Goal: Contribute content: Add original content to the website for others to see

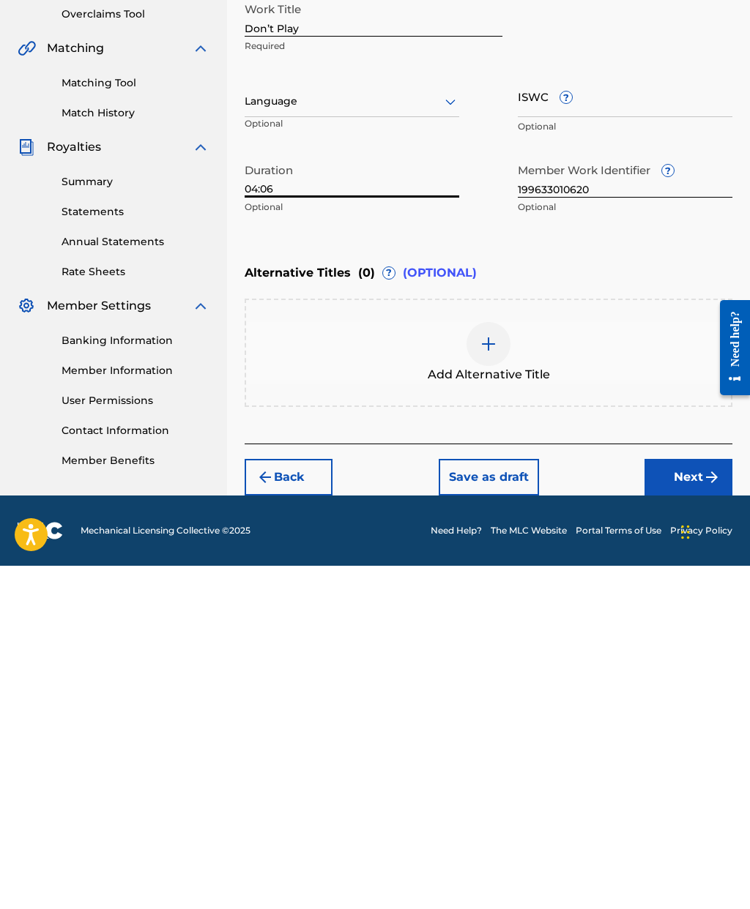
click at [686, 802] on button "Next" at bounding box center [688, 820] width 88 height 37
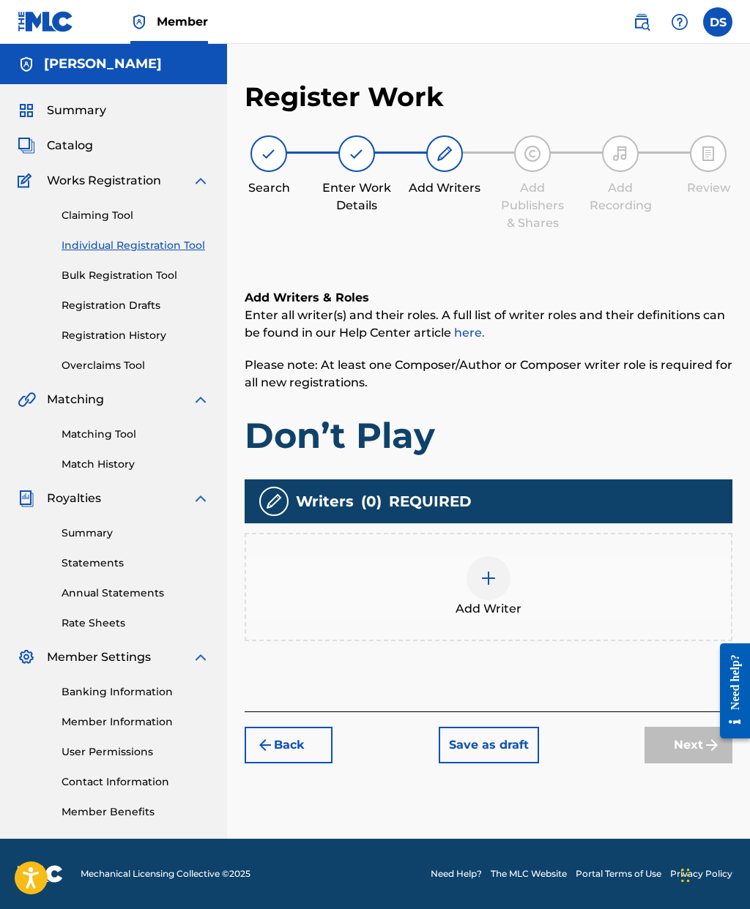
click at [490, 570] on img at bounding box center [489, 579] width 18 height 18
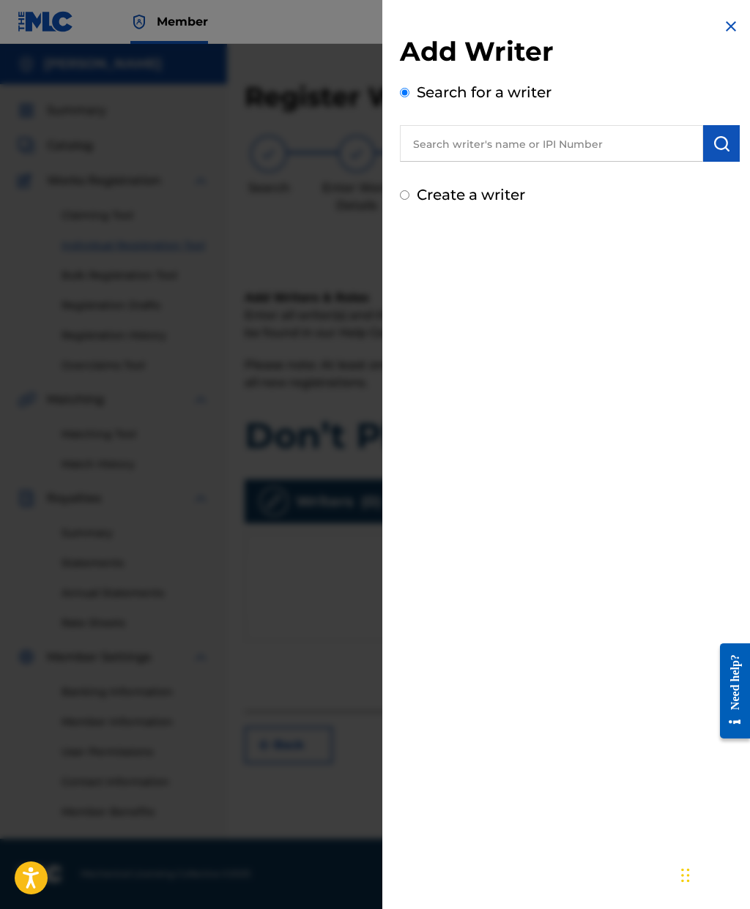
click at [556, 143] on input "text" at bounding box center [551, 143] width 303 height 37
type input "[PERSON_NAME]"
click at [725, 140] on img "submit" at bounding box center [721, 144] width 18 height 18
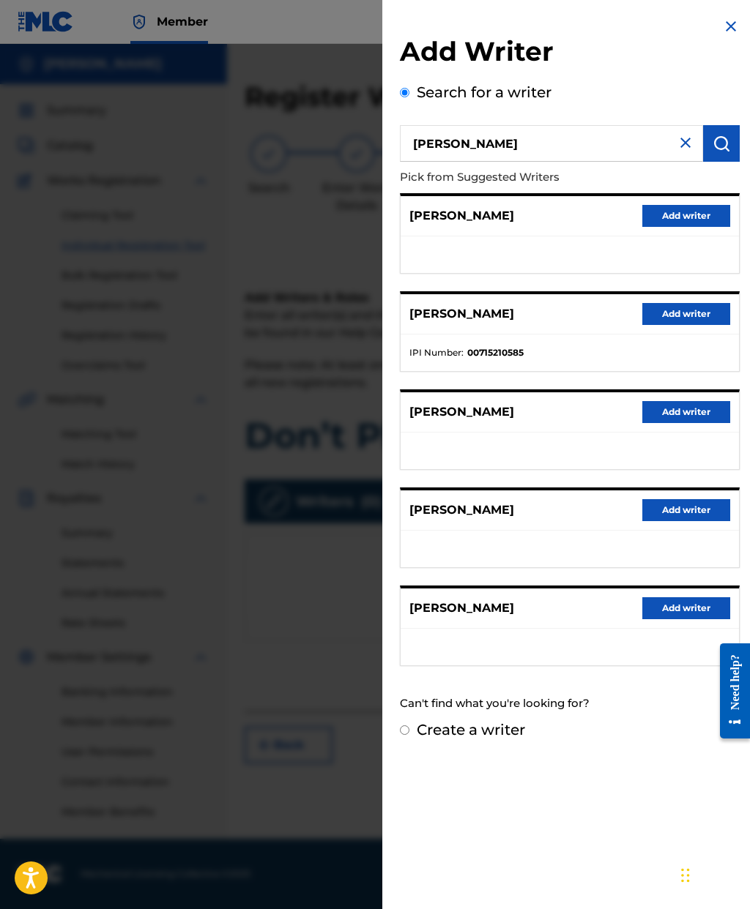
click at [684, 519] on button "Add writer" at bounding box center [686, 510] width 88 height 22
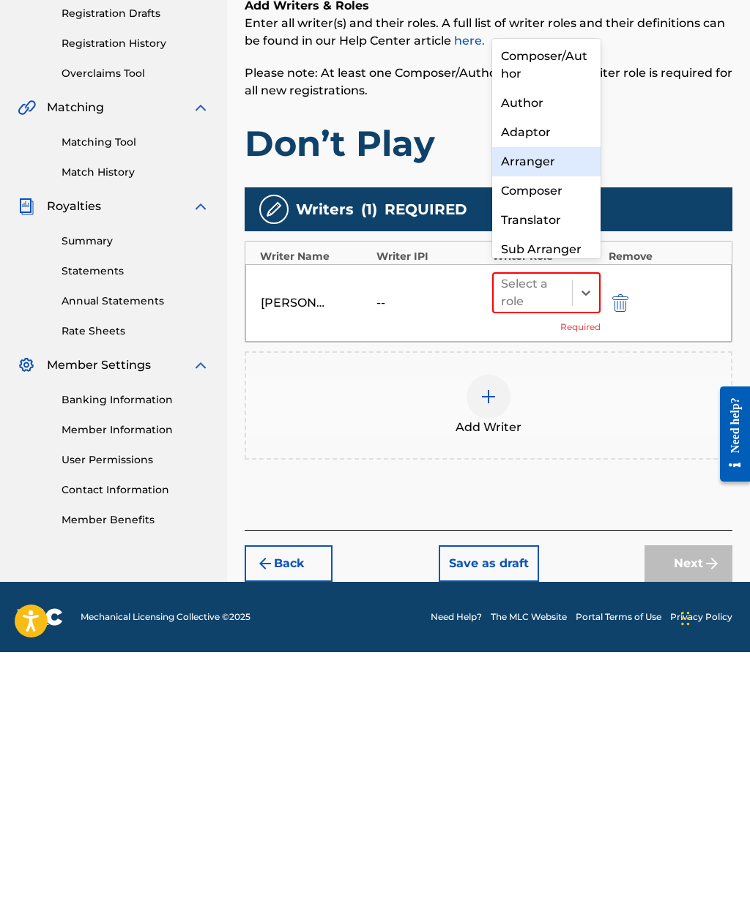
click at [553, 404] on div "Arranger" at bounding box center [546, 418] width 108 height 29
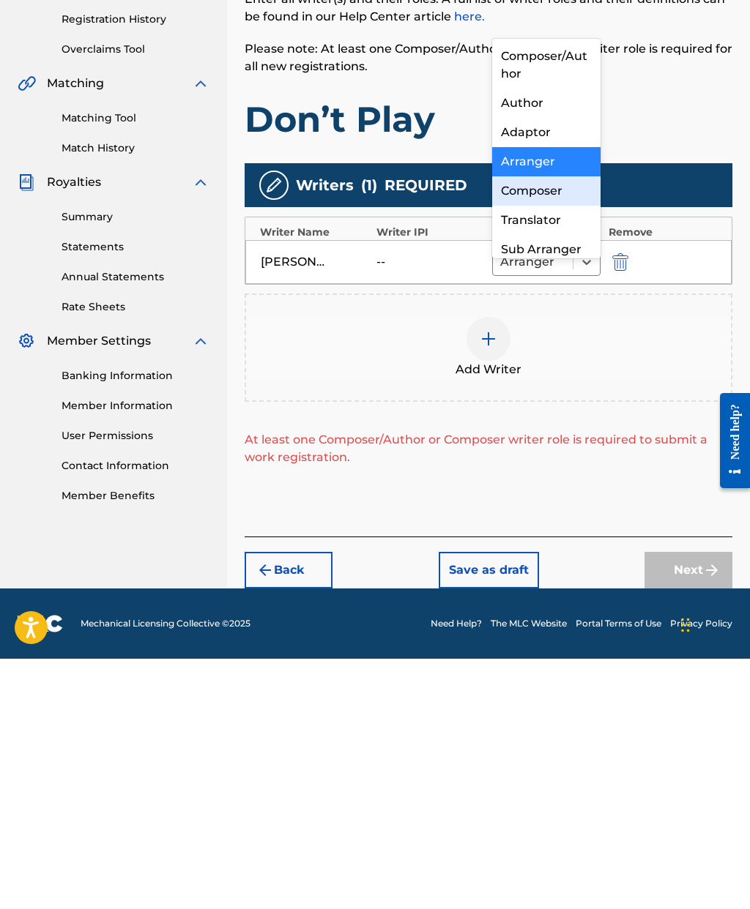
click at [560, 427] on div "Composer" at bounding box center [546, 441] width 108 height 29
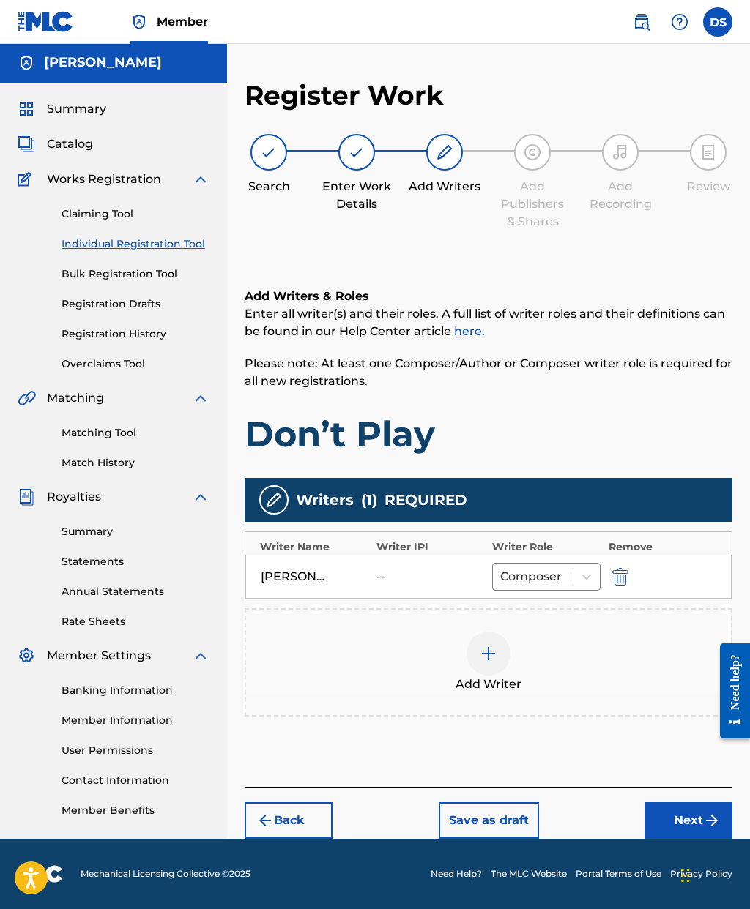
click at [687, 802] on button "Next" at bounding box center [688, 820] width 88 height 37
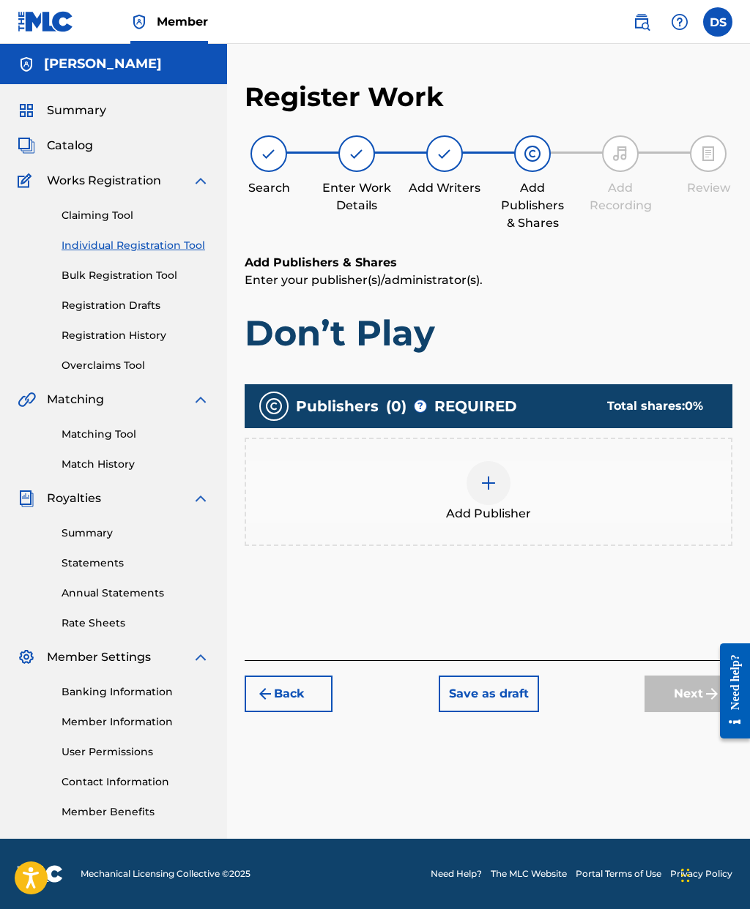
click at [486, 474] on img at bounding box center [489, 483] width 18 height 18
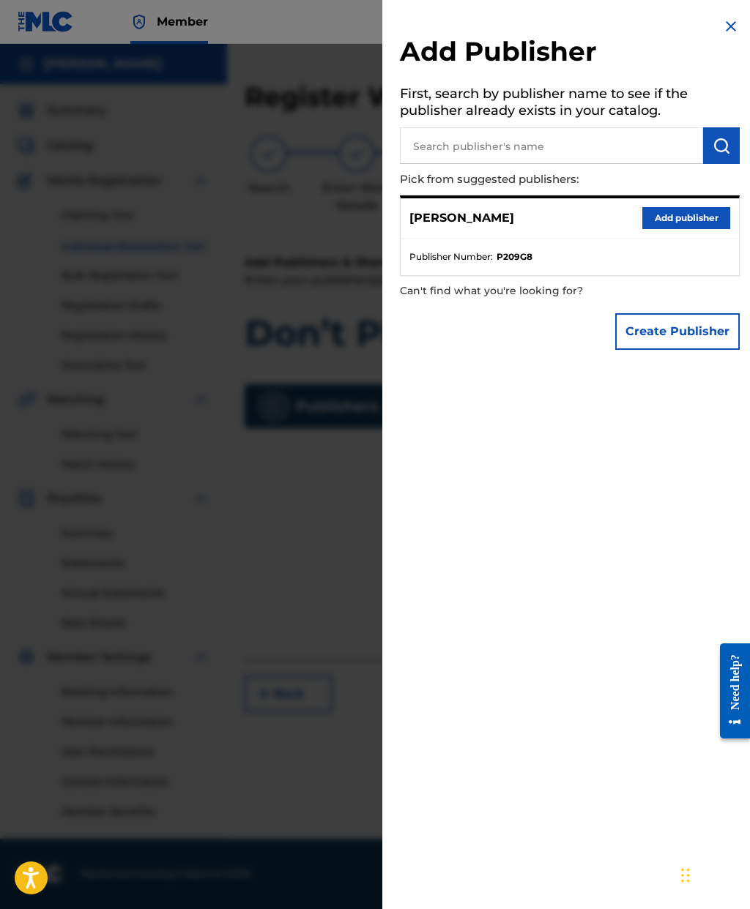
click at [692, 215] on button "Add publisher" at bounding box center [686, 218] width 88 height 22
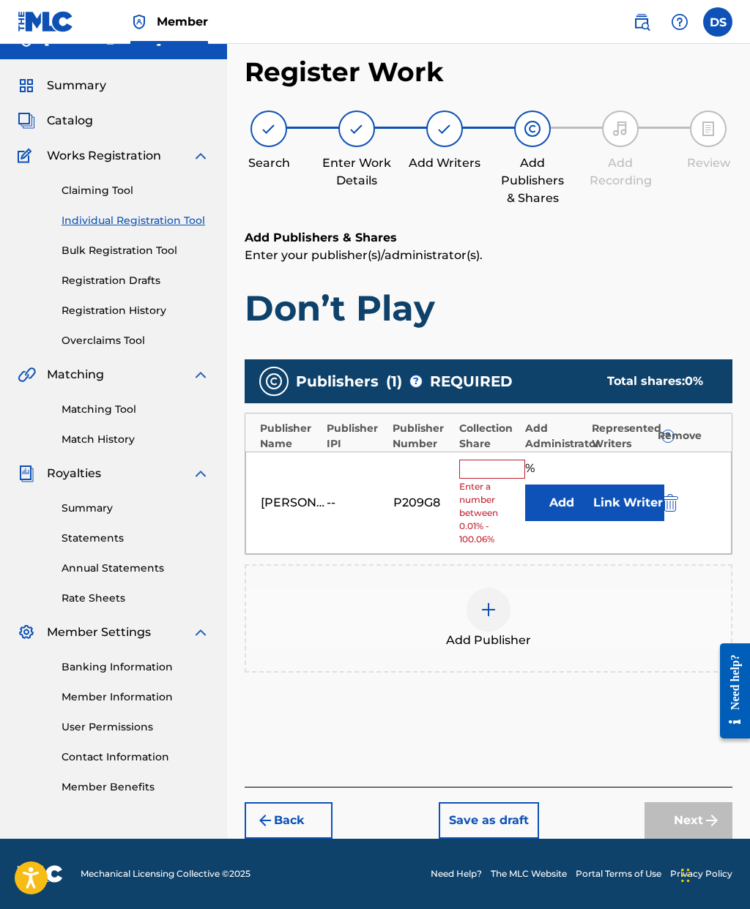
click at [490, 460] on input "text" at bounding box center [492, 469] width 66 height 19
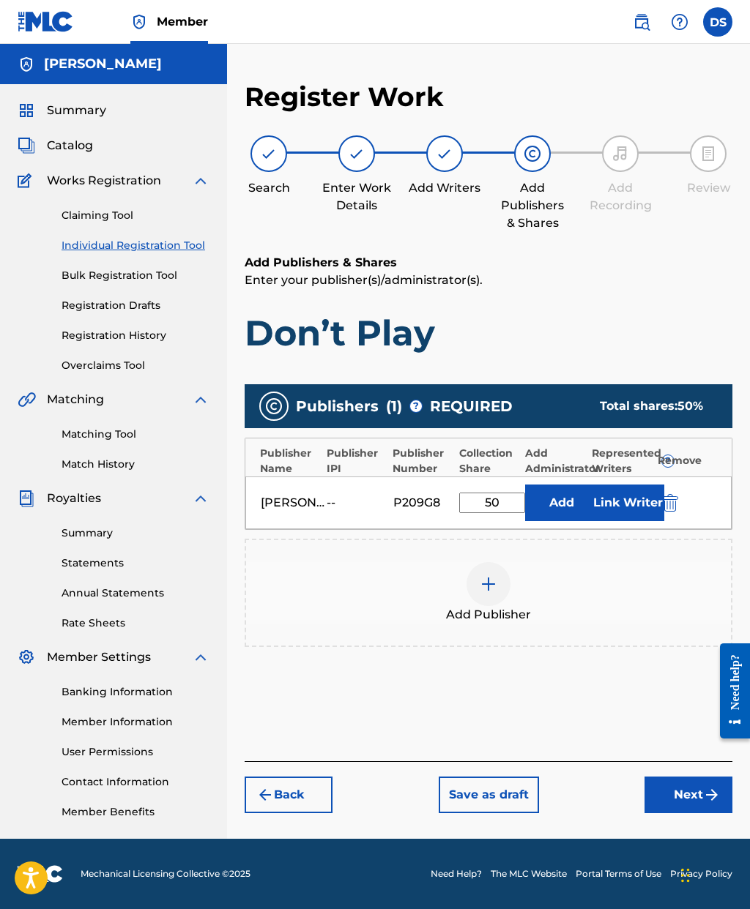
type input "50"
click at [689, 777] on button "Next" at bounding box center [688, 795] width 88 height 37
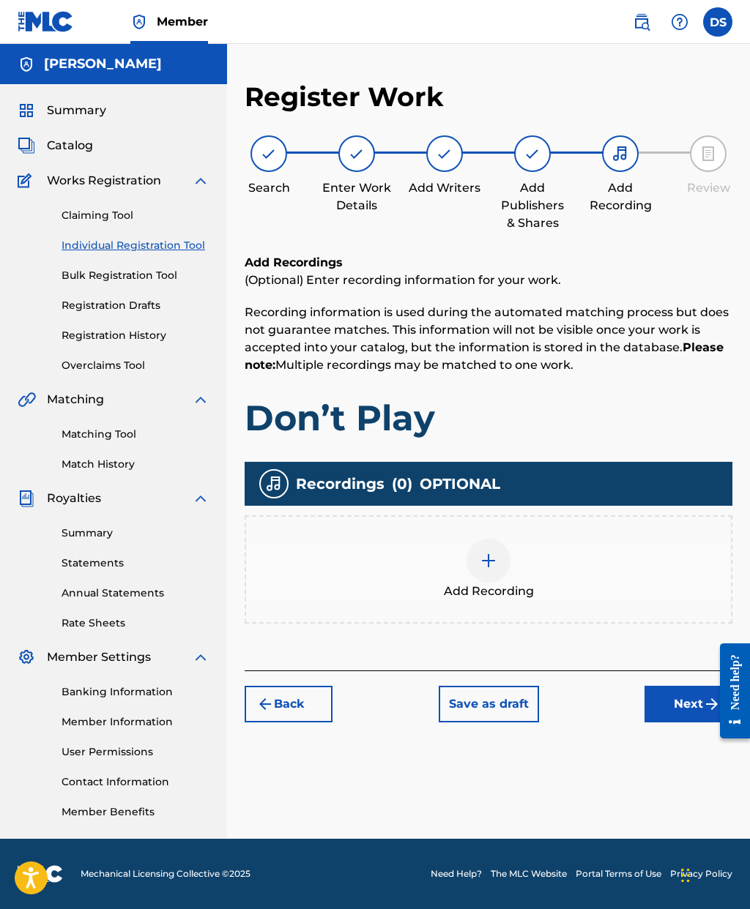
click at [301, 686] on button "Back" at bounding box center [289, 704] width 88 height 37
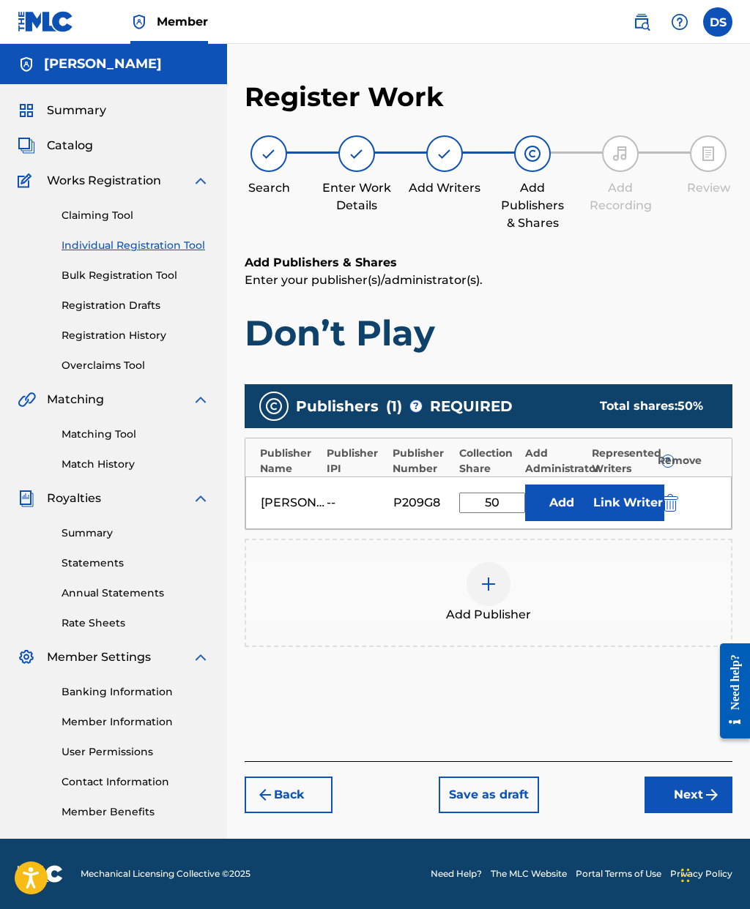
click at [687, 777] on button "Next" at bounding box center [688, 795] width 88 height 37
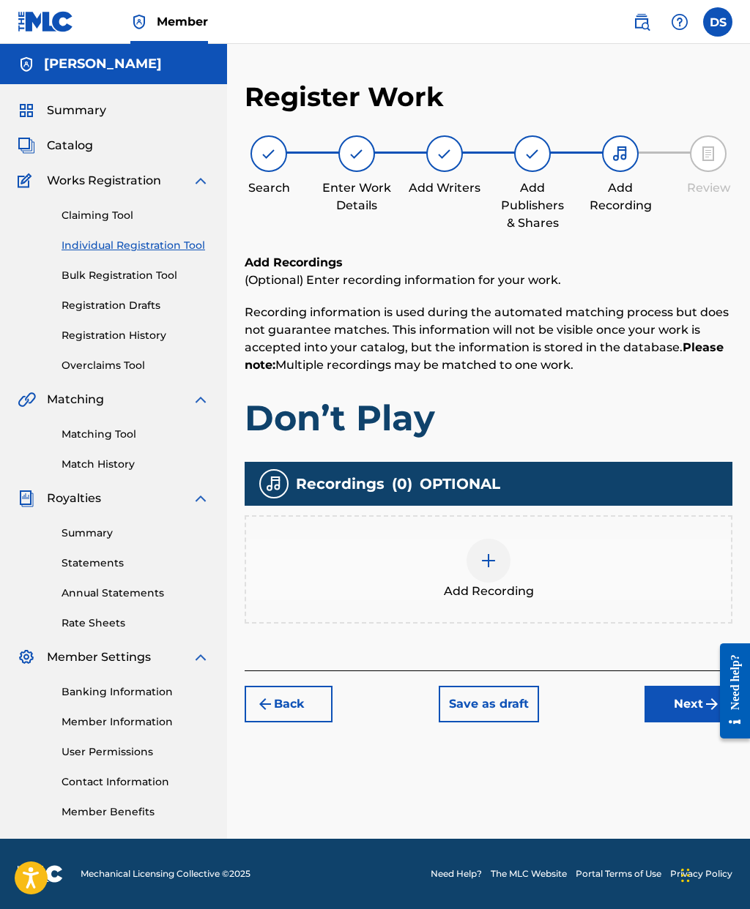
click at [483, 552] on img at bounding box center [489, 561] width 18 height 18
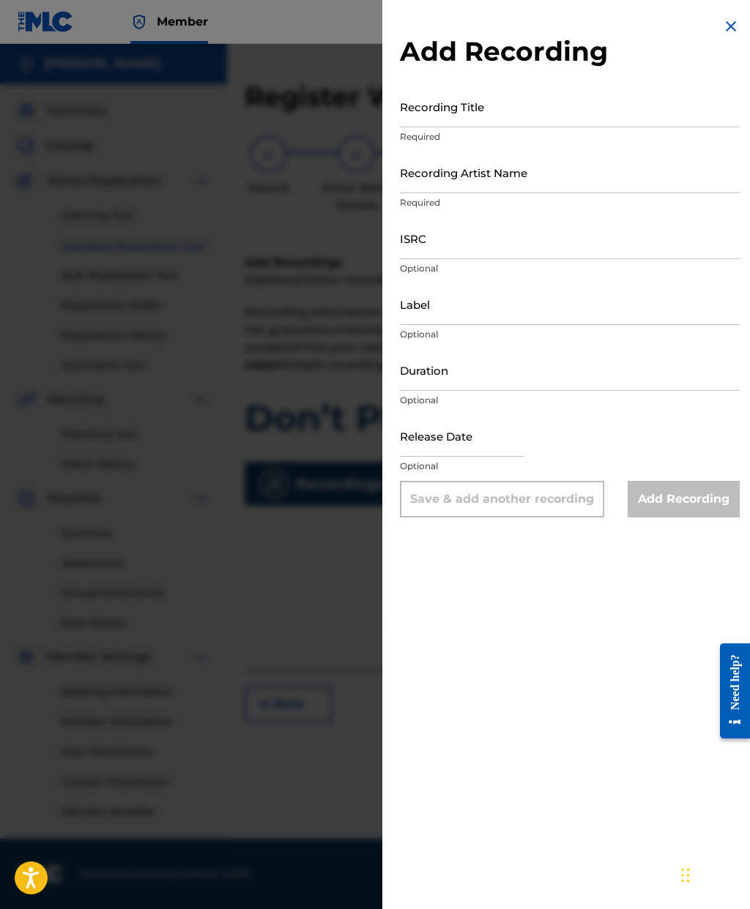
click at [526, 123] on input "Recording Title" at bounding box center [570, 107] width 340 height 42
type input "Don’t Play"
click at [565, 184] on input "Recording Artist Name" at bounding box center [570, 173] width 340 height 42
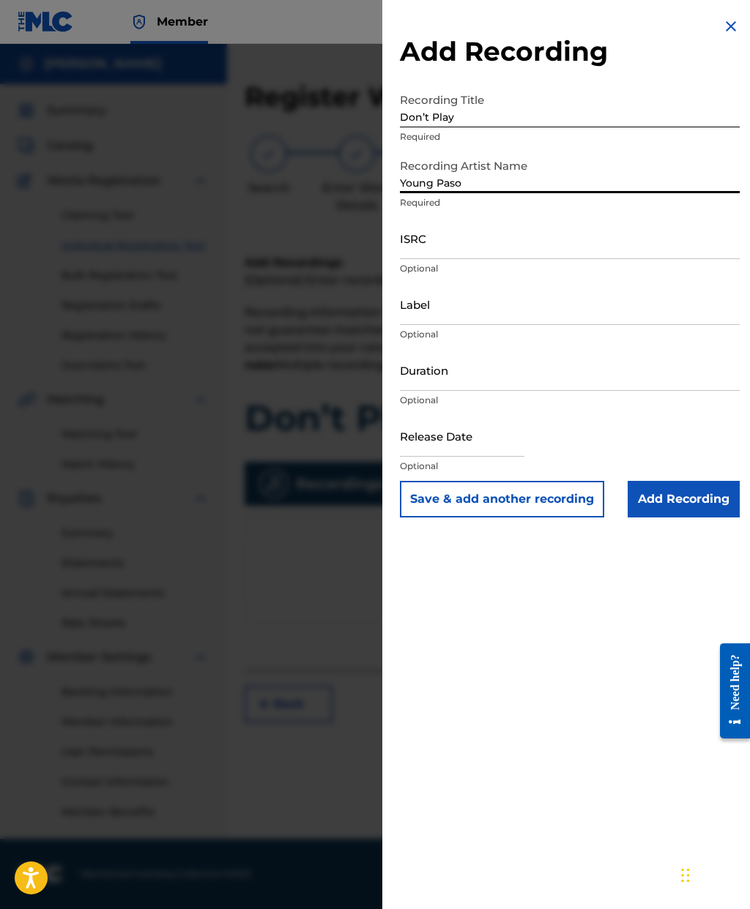
type input "Young Paso"
click at [496, 307] on input "Label" at bounding box center [570, 304] width 340 height 42
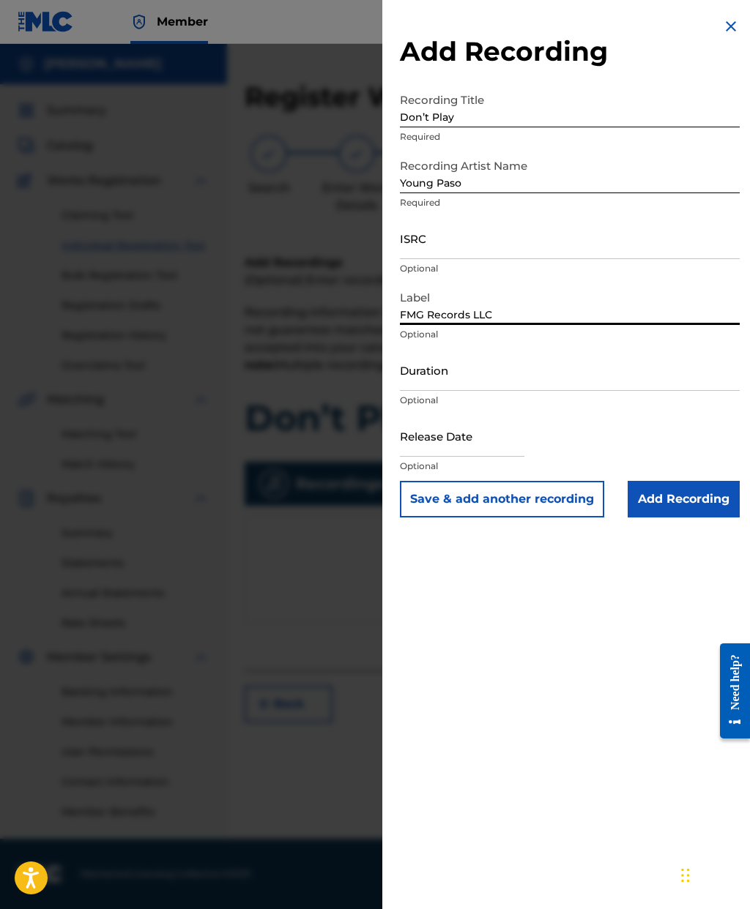
type input "FMG Records LLC"
click at [515, 389] on input "Duration" at bounding box center [570, 370] width 340 height 42
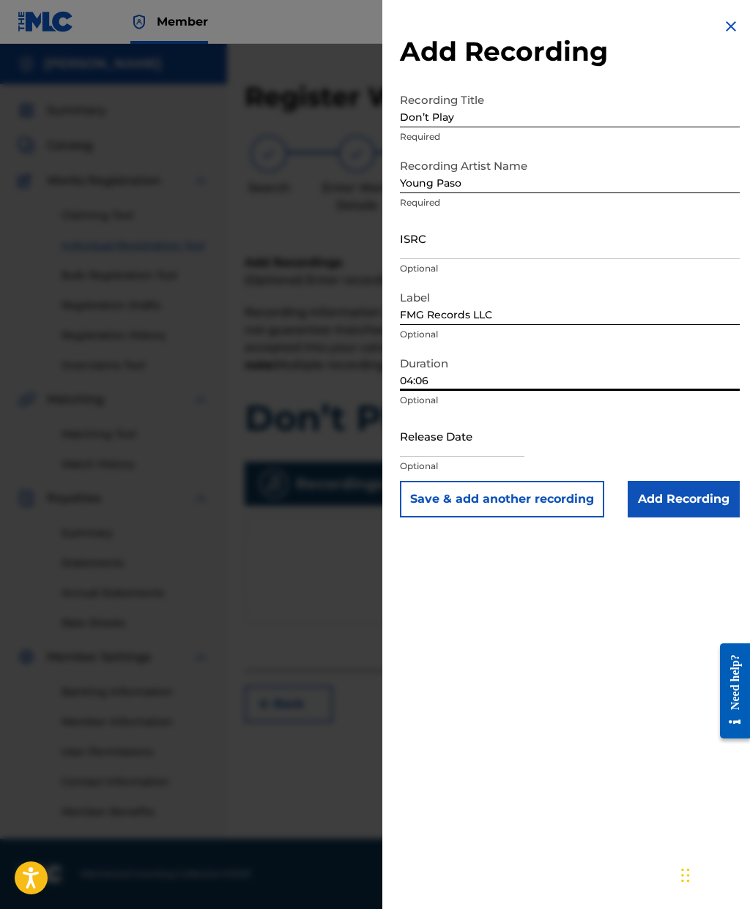
type input "04:06"
click at [480, 446] on input "text" at bounding box center [462, 436] width 124 height 42
select select "7"
select select "2025"
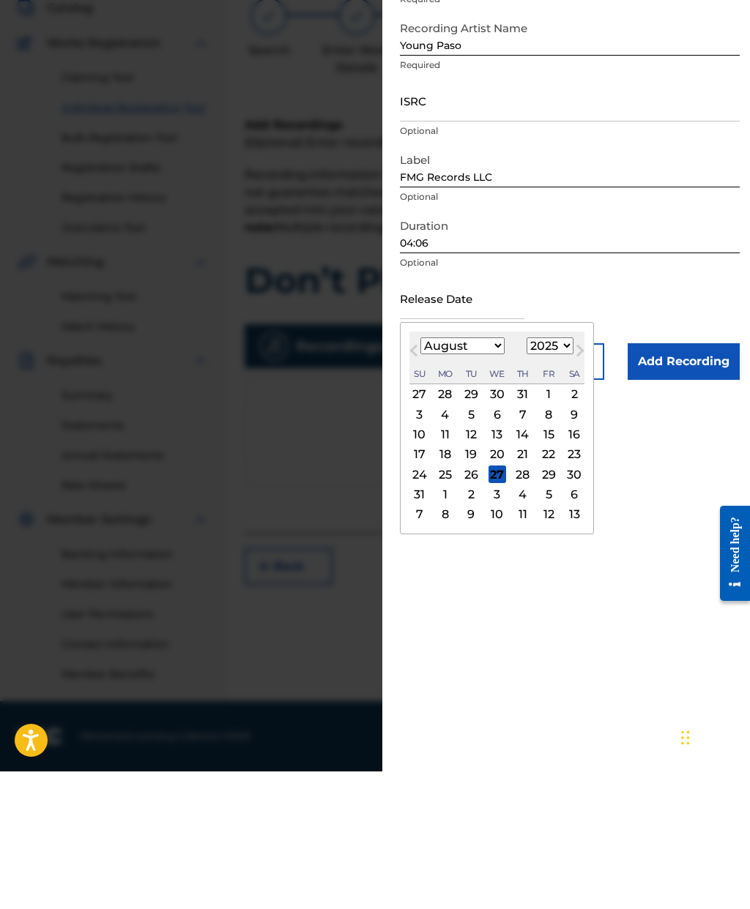
click at [583, 564] on div "16" at bounding box center [574, 573] width 18 height 18
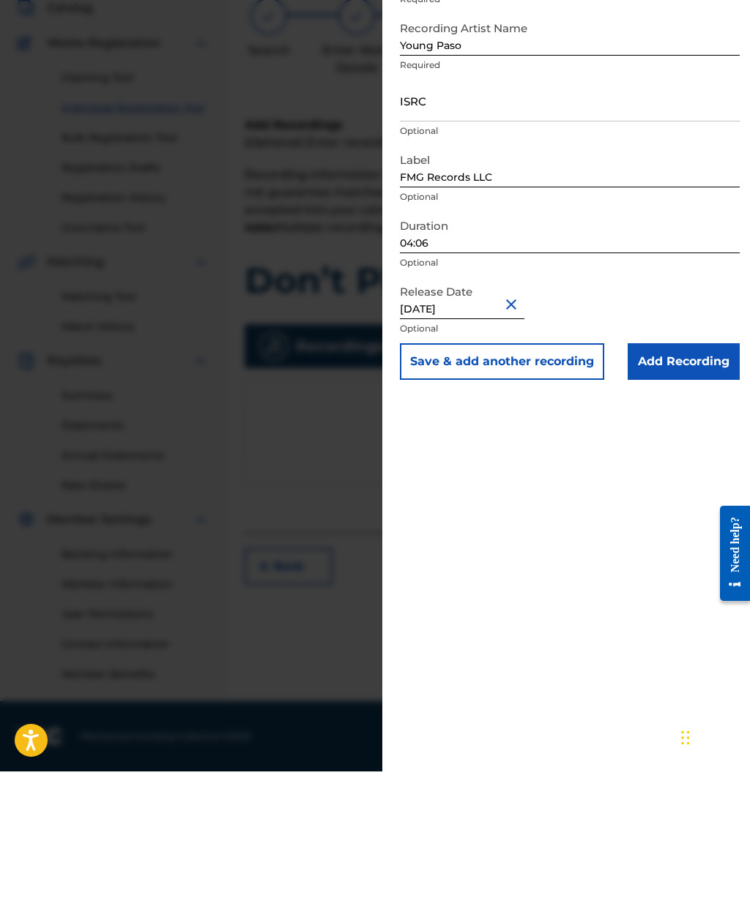
type input "[DATE]"
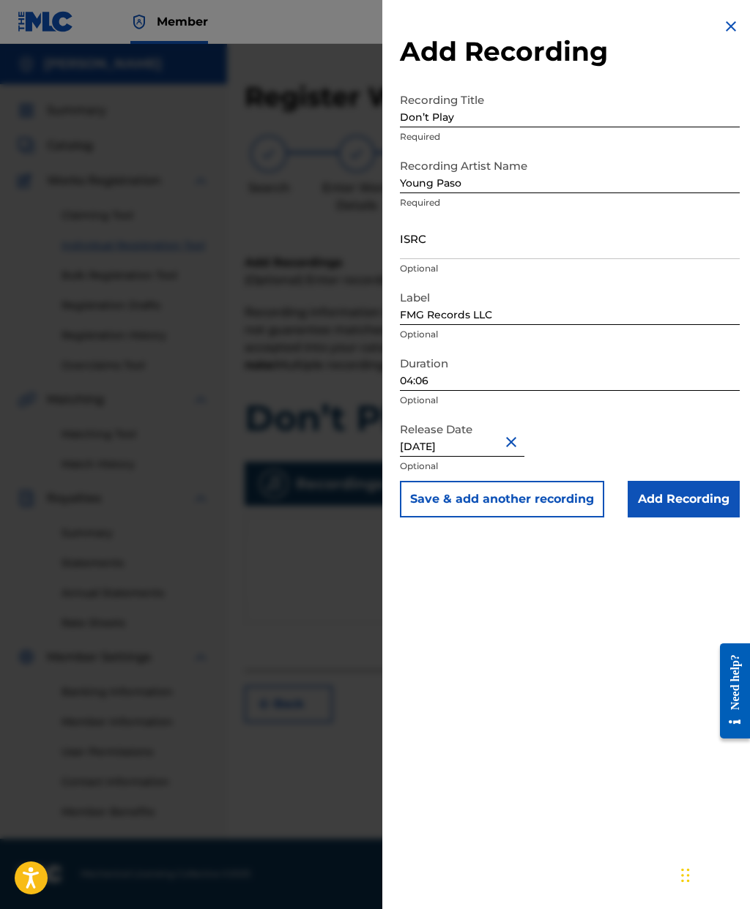
click at [682, 485] on input "Add Recording" at bounding box center [683, 499] width 112 height 37
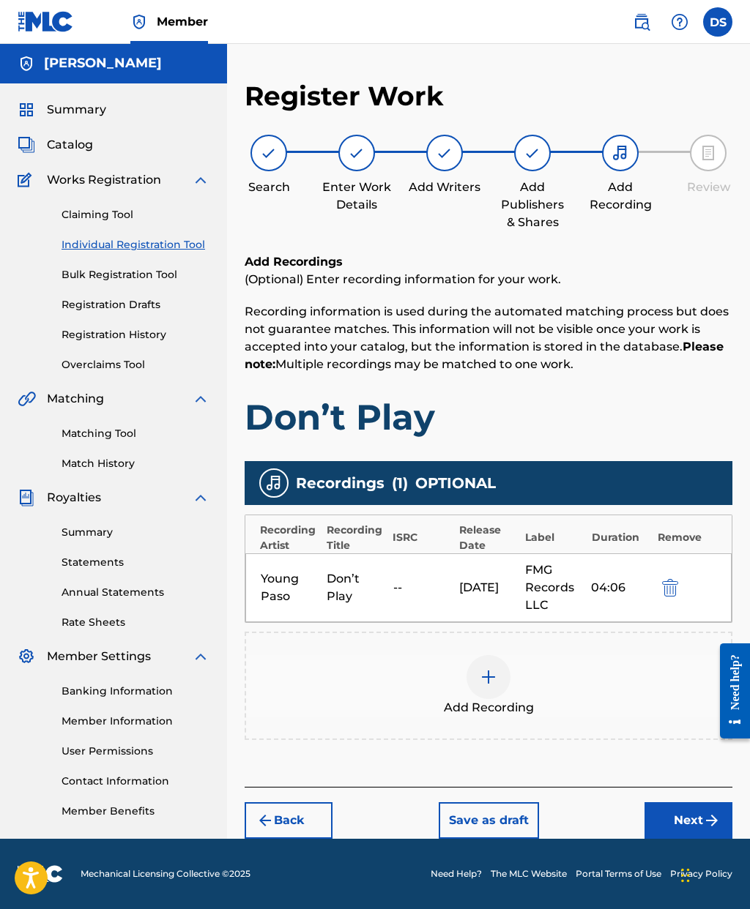
click at [684, 802] on button "Next" at bounding box center [688, 820] width 88 height 37
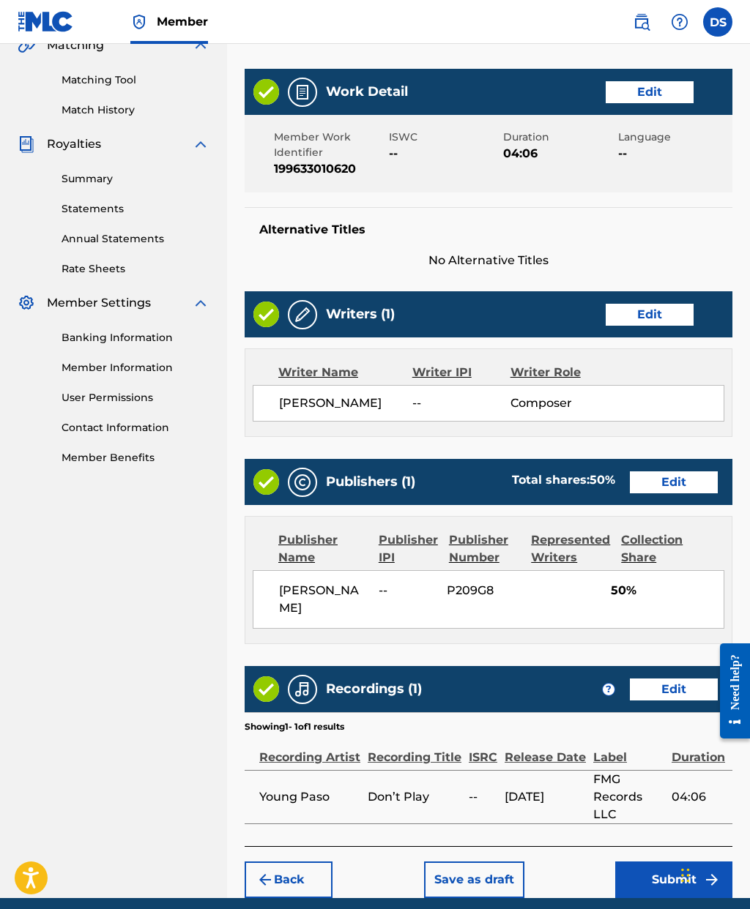
scroll to position [413, 0]
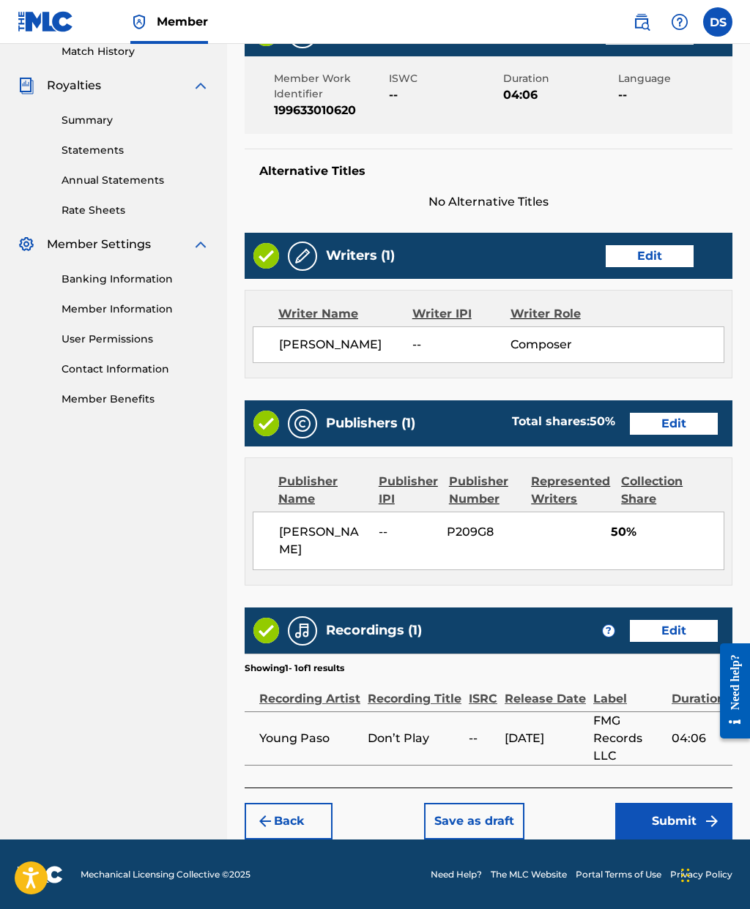
click at [667, 818] on button "Submit" at bounding box center [673, 821] width 117 height 37
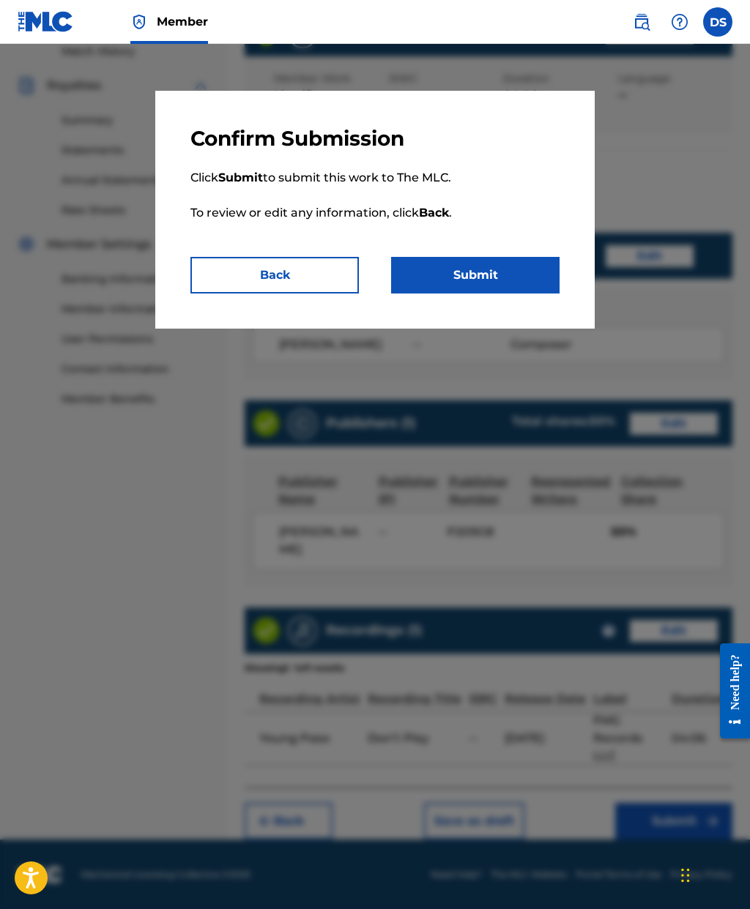
click at [471, 277] on button "Submit" at bounding box center [475, 275] width 168 height 37
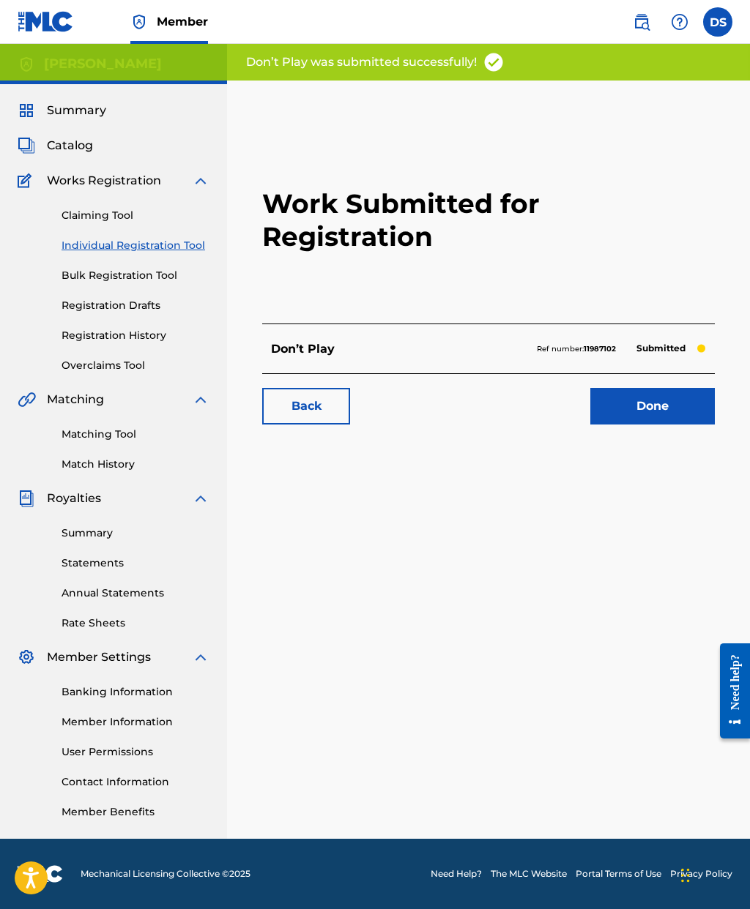
click at [649, 388] on link "Done" at bounding box center [652, 406] width 124 height 37
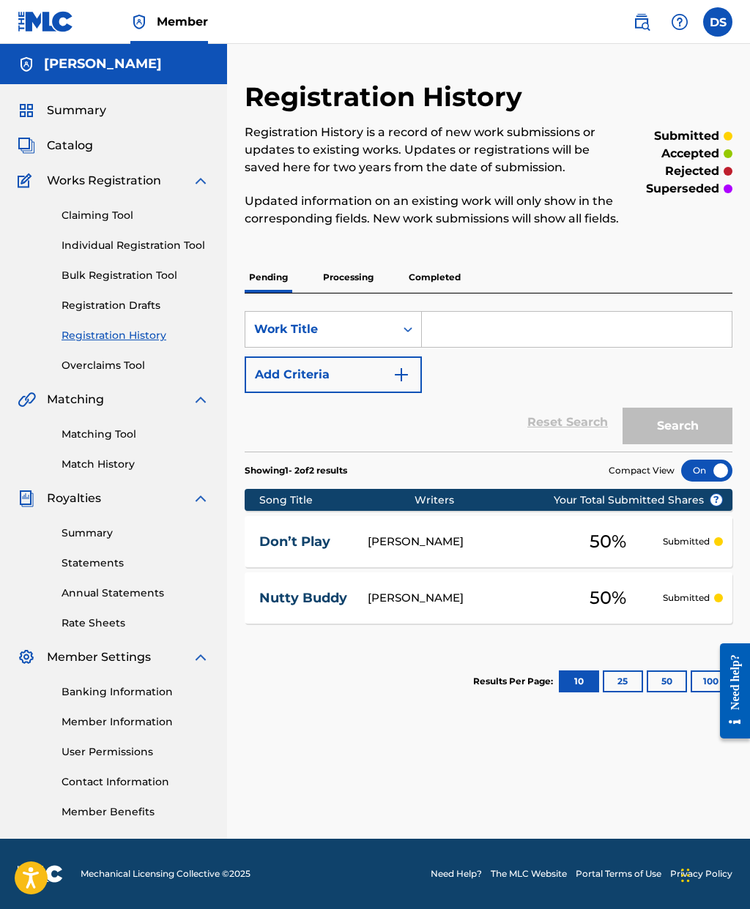
click at [454, 346] on input "Search Form" at bounding box center [577, 329] width 310 height 35
type input "New collection"
click at [651, 444] on button "Search" at bounding box center [677, 426] width 110 height 37
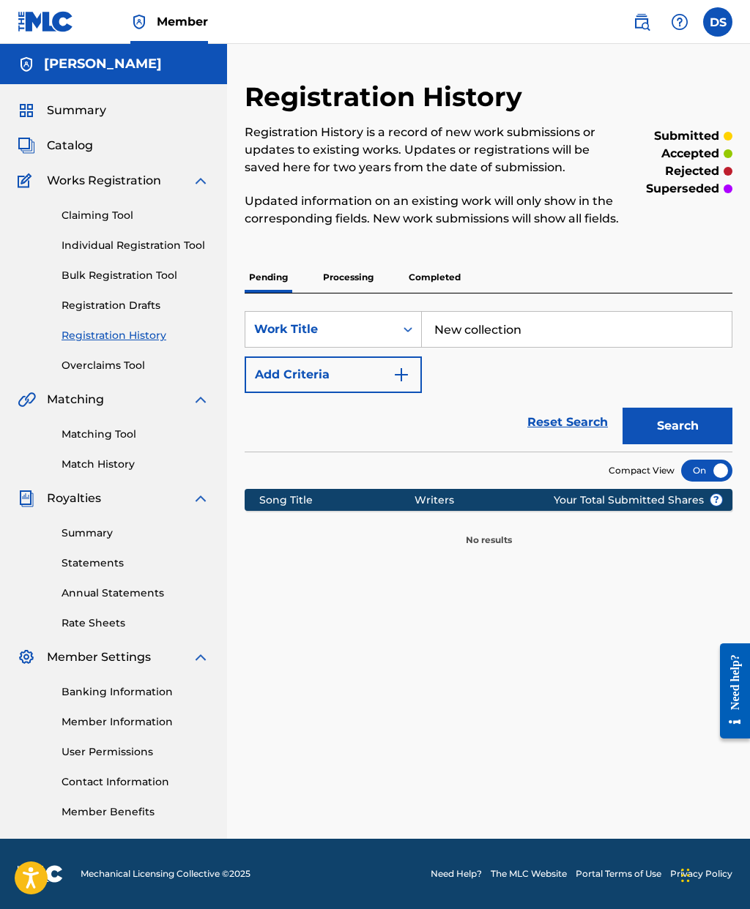
click at [660, 444] on button "Search" at bounding box center [677, 426] width 110 height 37
click at [141, 251] on link "Individual Registration Tool" at bounding box center [135, 245] width 148 height 15
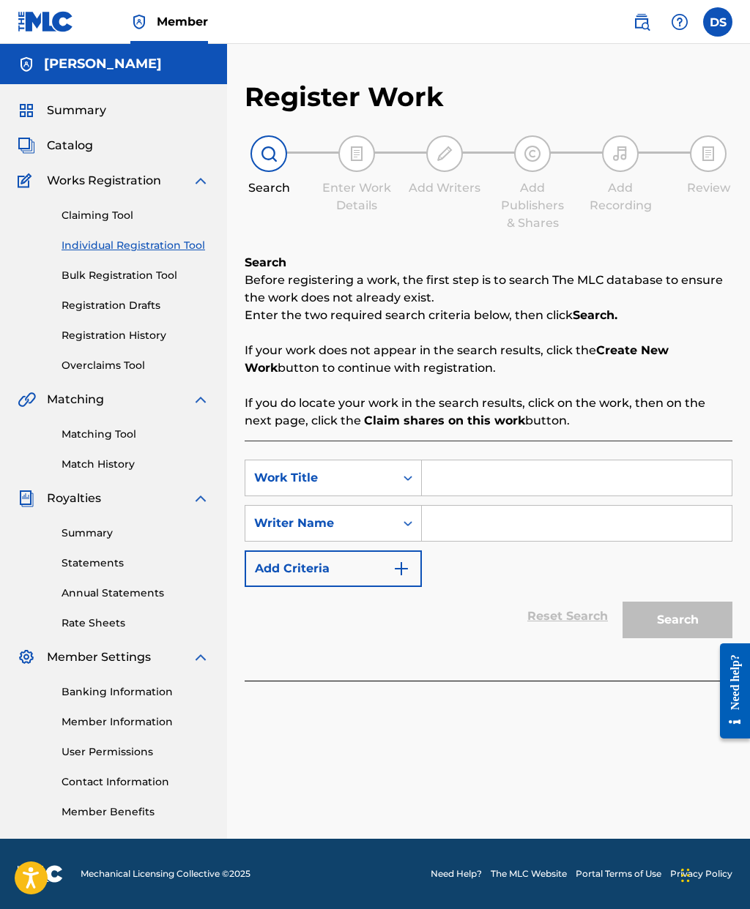
click at [470, 482] on input "Search Form" at bounding box center [577, 477] width 310 height 35
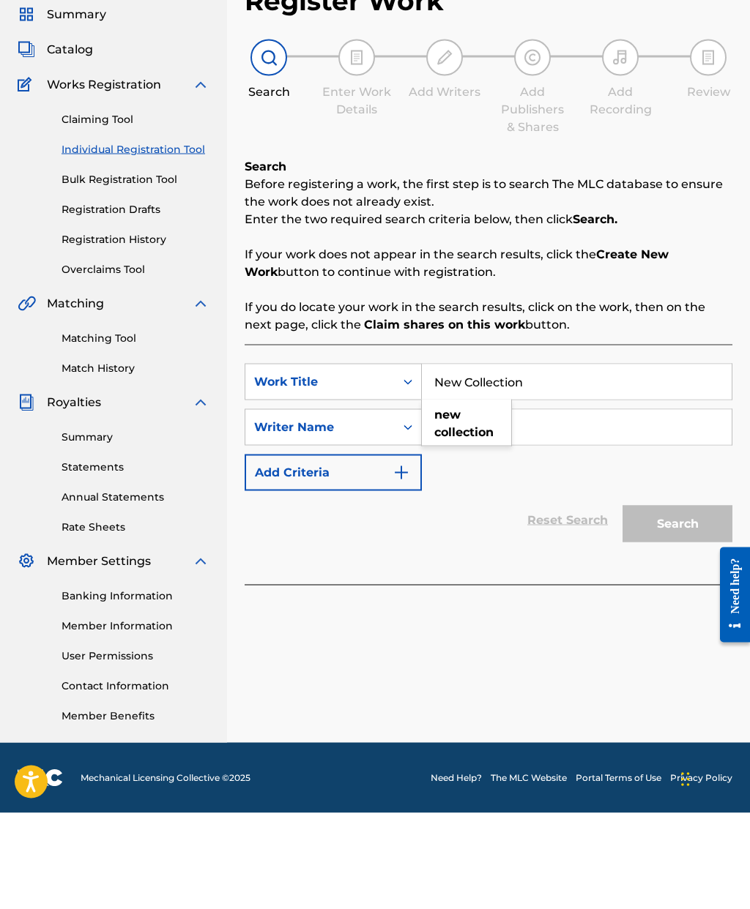
type input "New Collection"
click at [569, 506] on input "Search Form" at bounding box center [577, 523] width 310 height 35
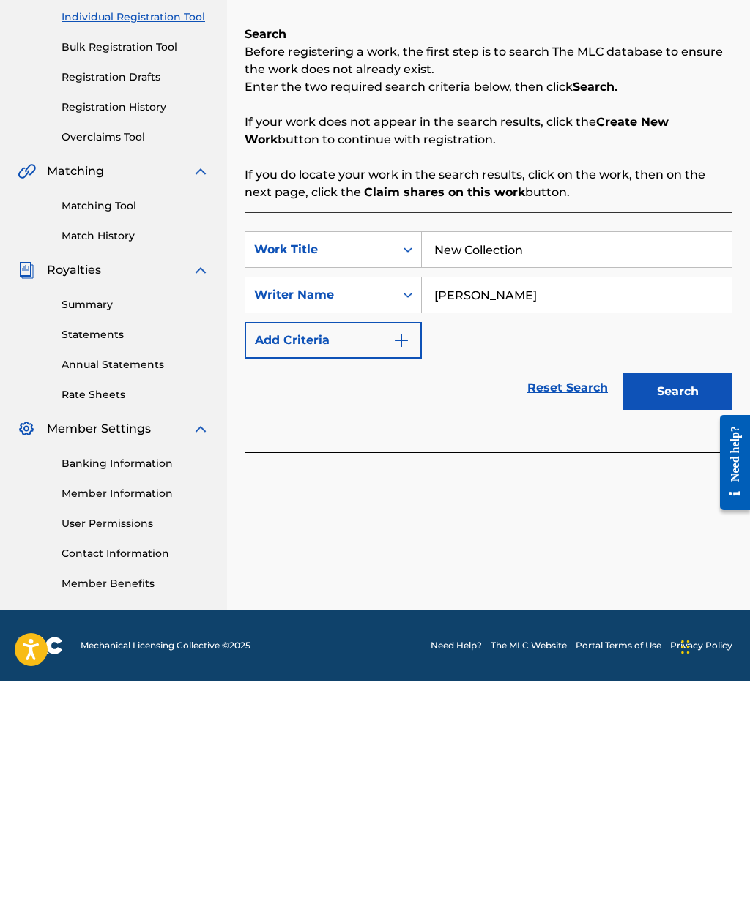
type input "[PERSON_NAME]"
click at [681, 602] on button "Search" at bounding box center [677, 620] width 110 height 37
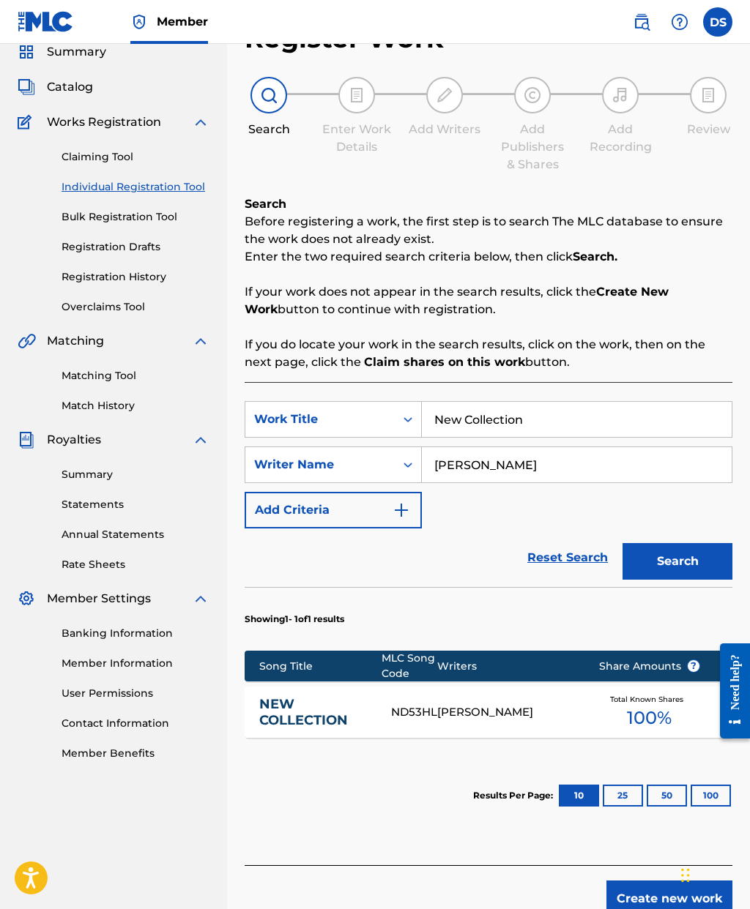
click at [565, 552] on link "Reset Search" at bounding box center [567, 558] width 95 height 32
